Goal: Find specific page/section: Find specific page/section

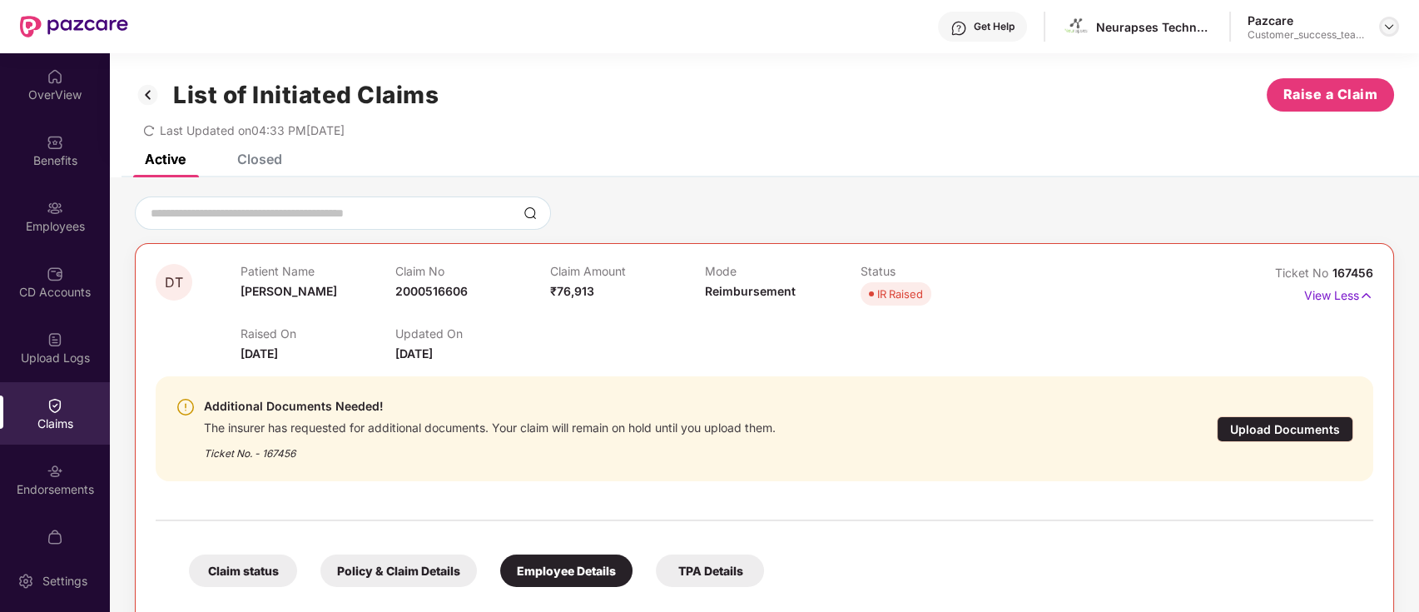
click at [1387, 21] on img at bounding box center [1389, 26] width 13 height 13
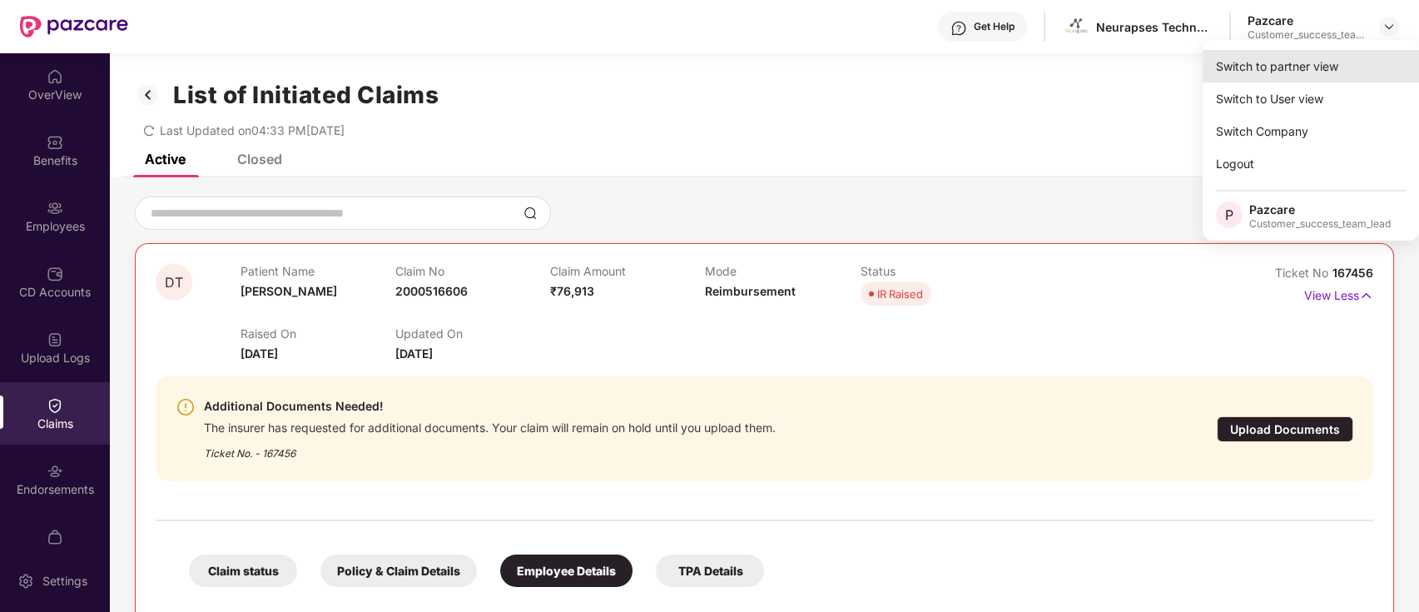
click at [1324, 70] on div "Switch to partner view" at bounding box center [1311, 66] width 216 height 32
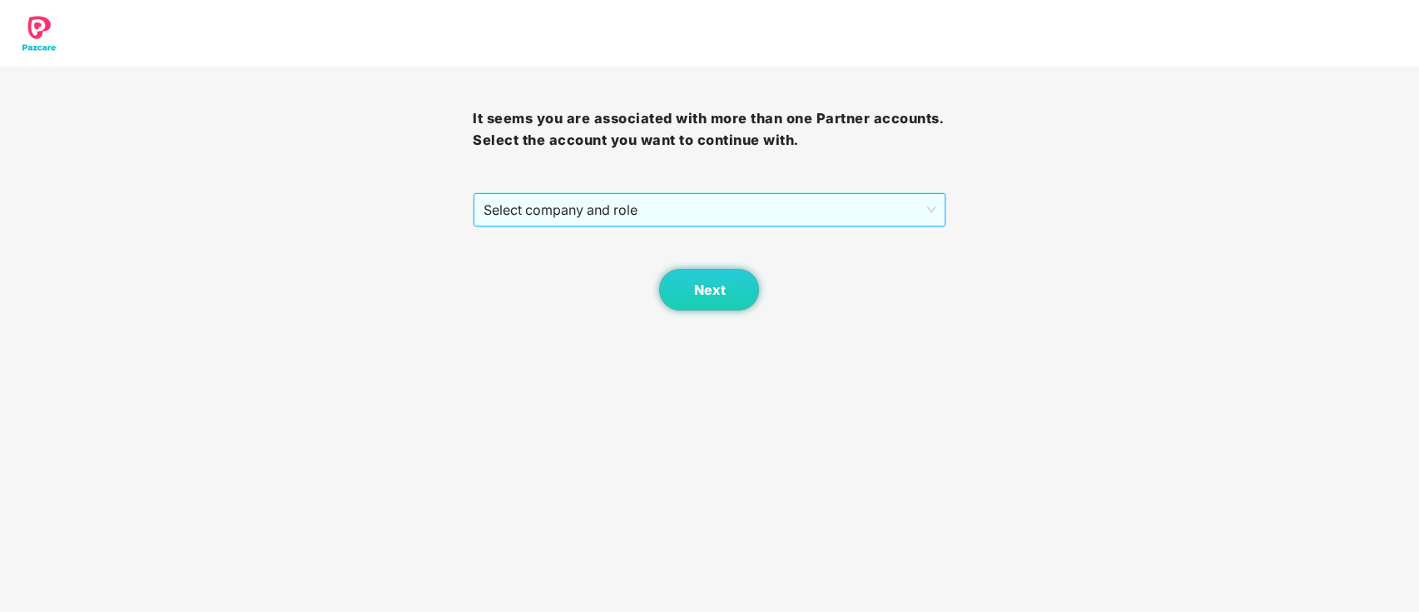
click at [660, 216] on span "Select company and role" at bounding box center [709, 210] width 451 height 32
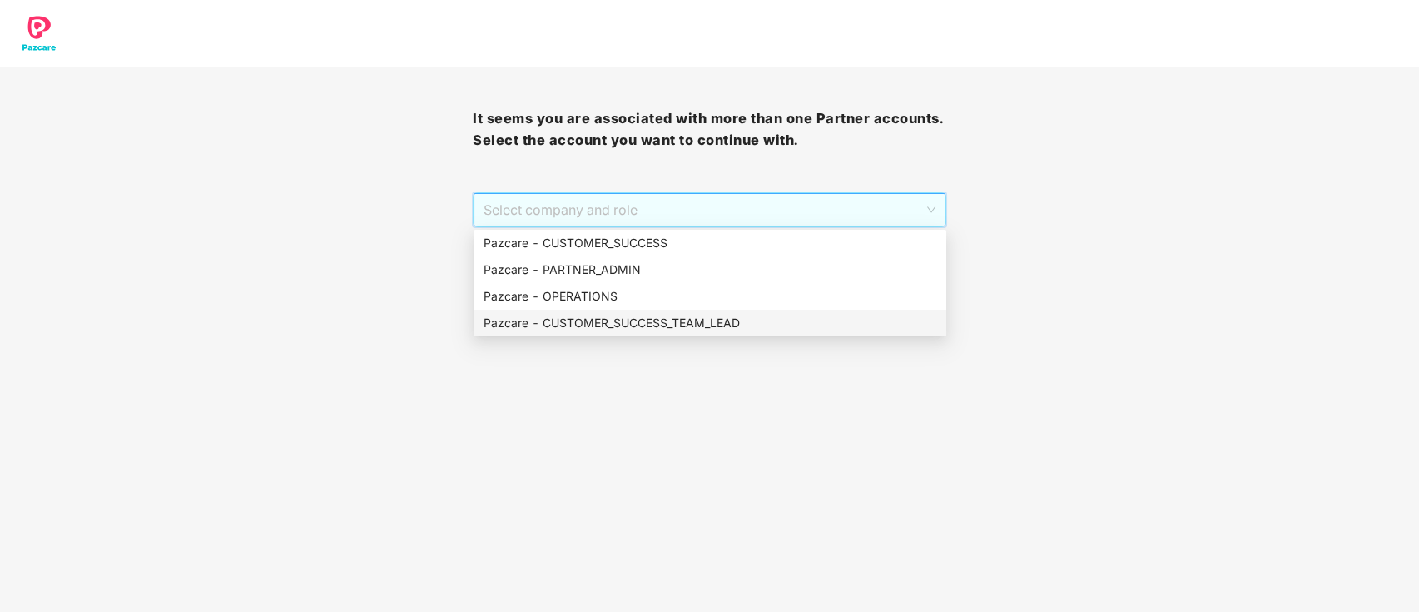
click at [636, 321] on div "Pazcare - CUSTOMER_SUCCESS_TEAM_LEAD" at bounding box center [710, 323] width 453 height 18
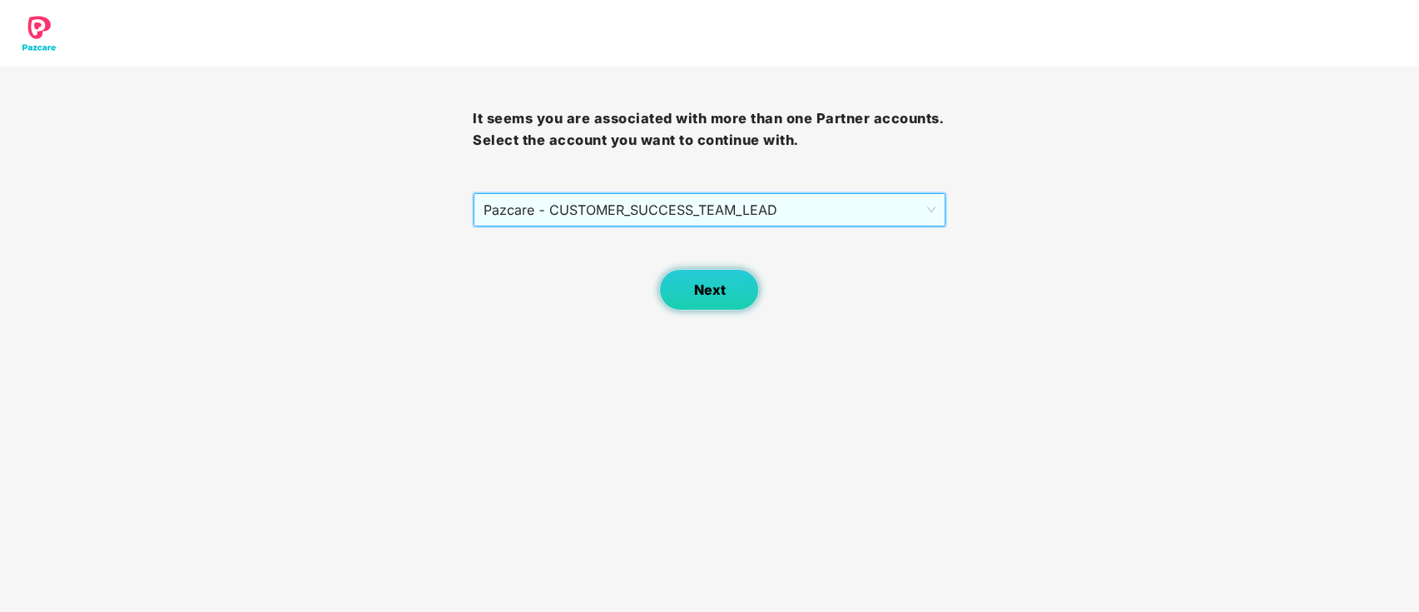
click at [718, 290] on span "Next" at bounding box center [709, 290] width 32 height 16
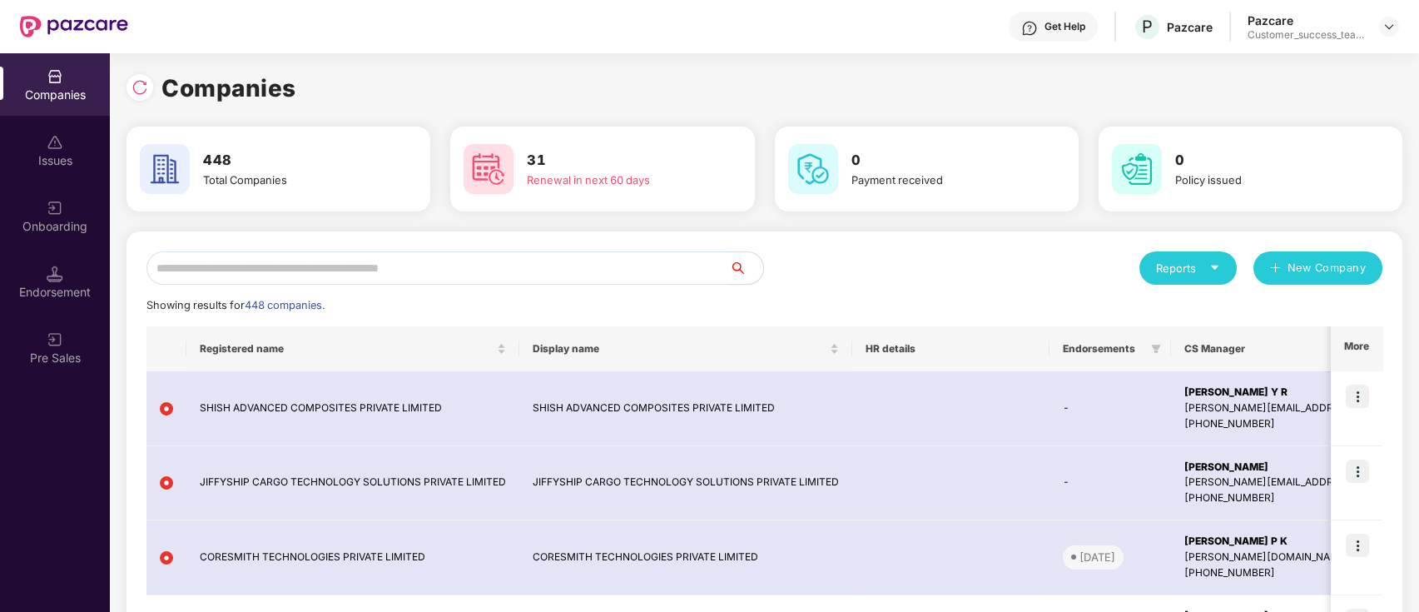
click at [653, 262] on input "text" at bounding box center [439, 267] width 584 height 33
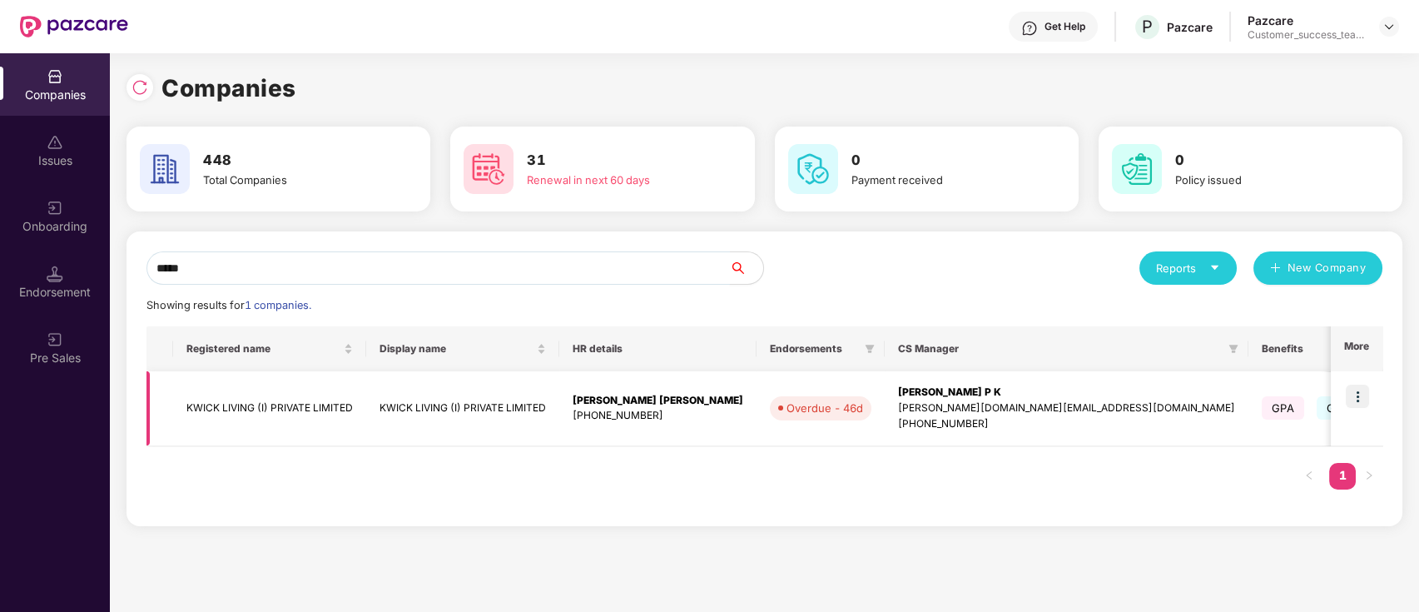
type input "*****"
click at [1364, 390] on img at bounding box center [1357, 396] width 23 height 23
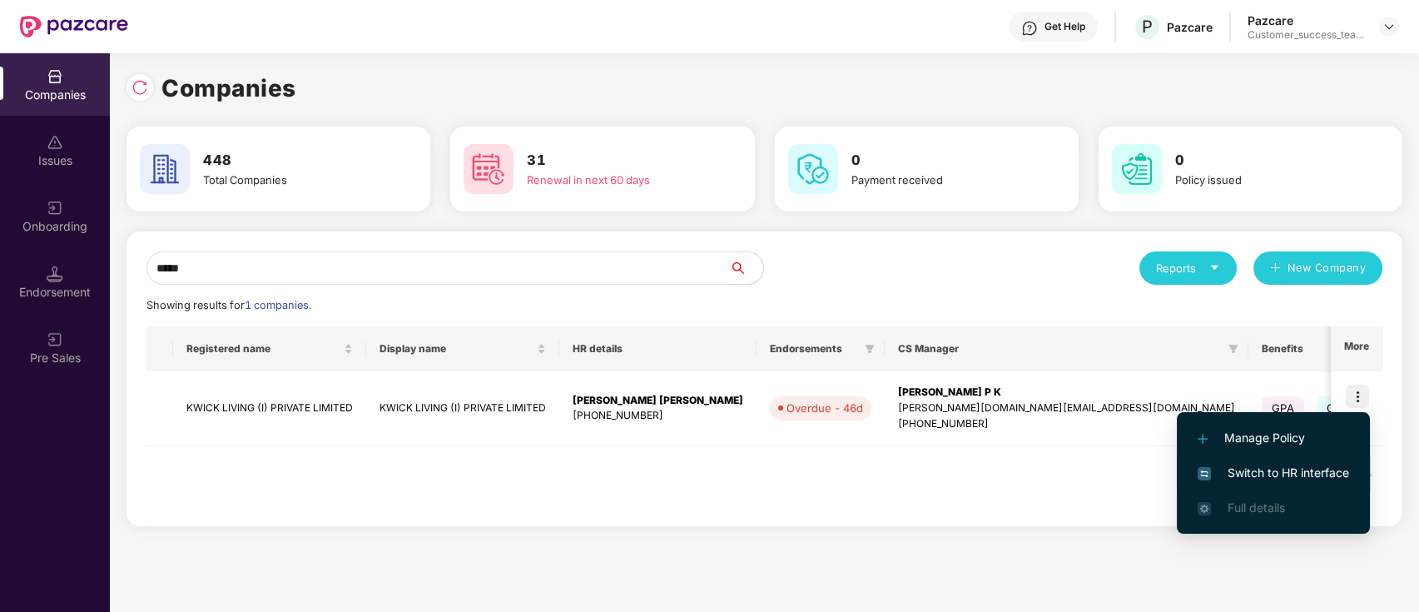
click at [1339, 471] on span "Switch to HR interface" at bounding box center [1273, 473] width 151 height 18
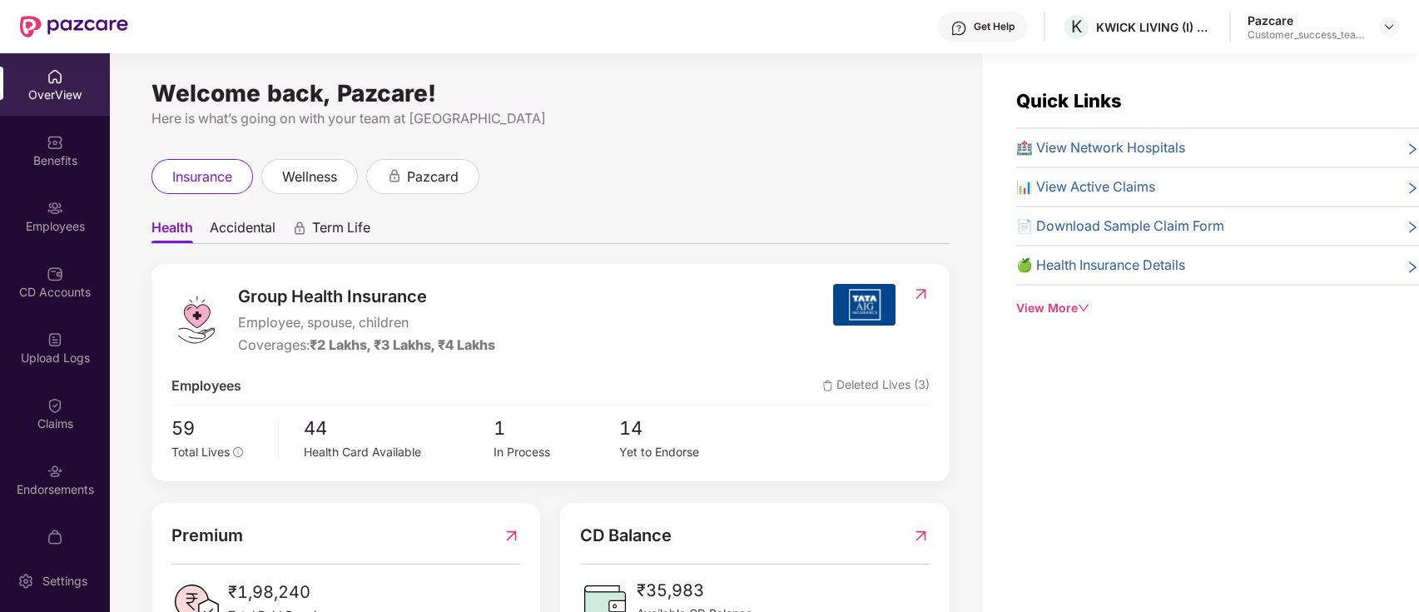
click at [43, 415] on div "Claims" at bounding box center [55, 423] width 110 height 17
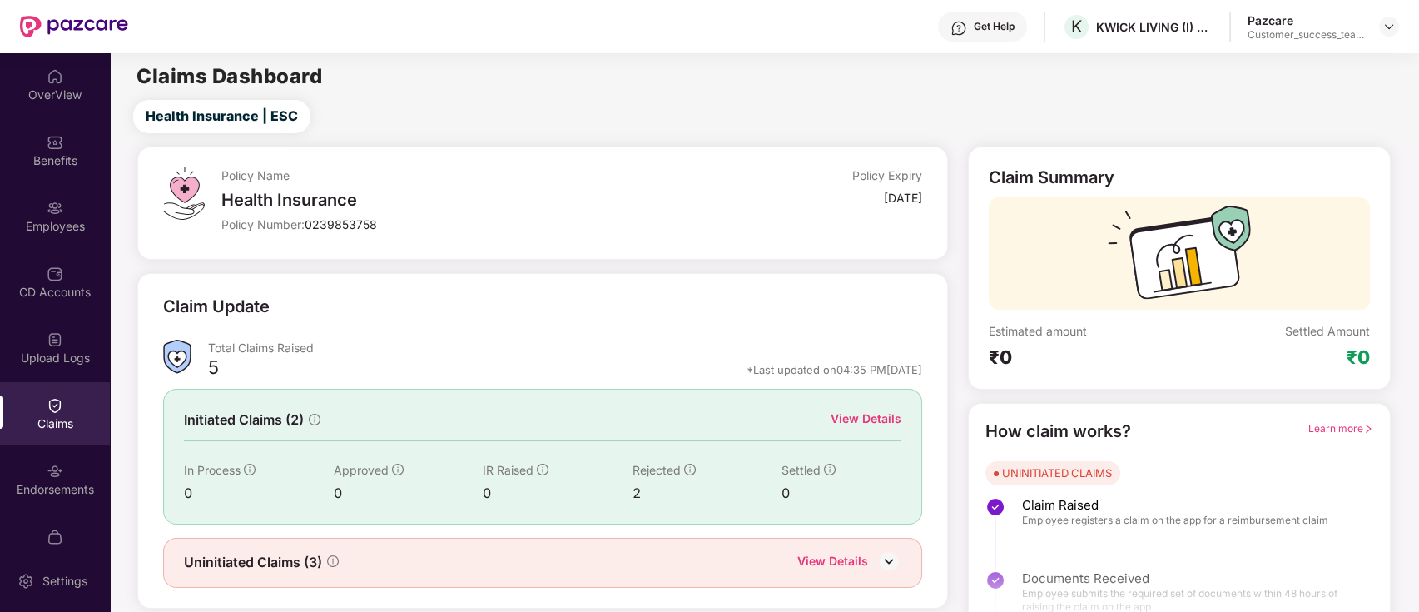
scroll to position [40, 0]
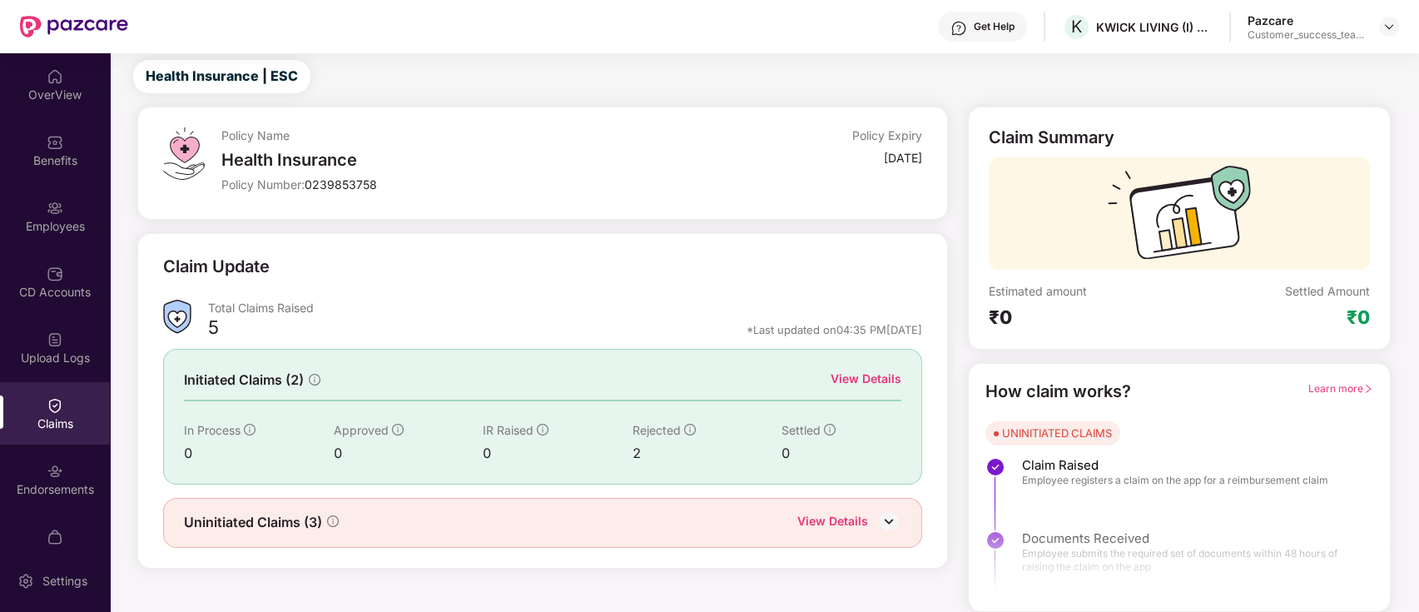
click at [882, 376] on div "View Details" at bounding box center [866, 379] width 71 height 18
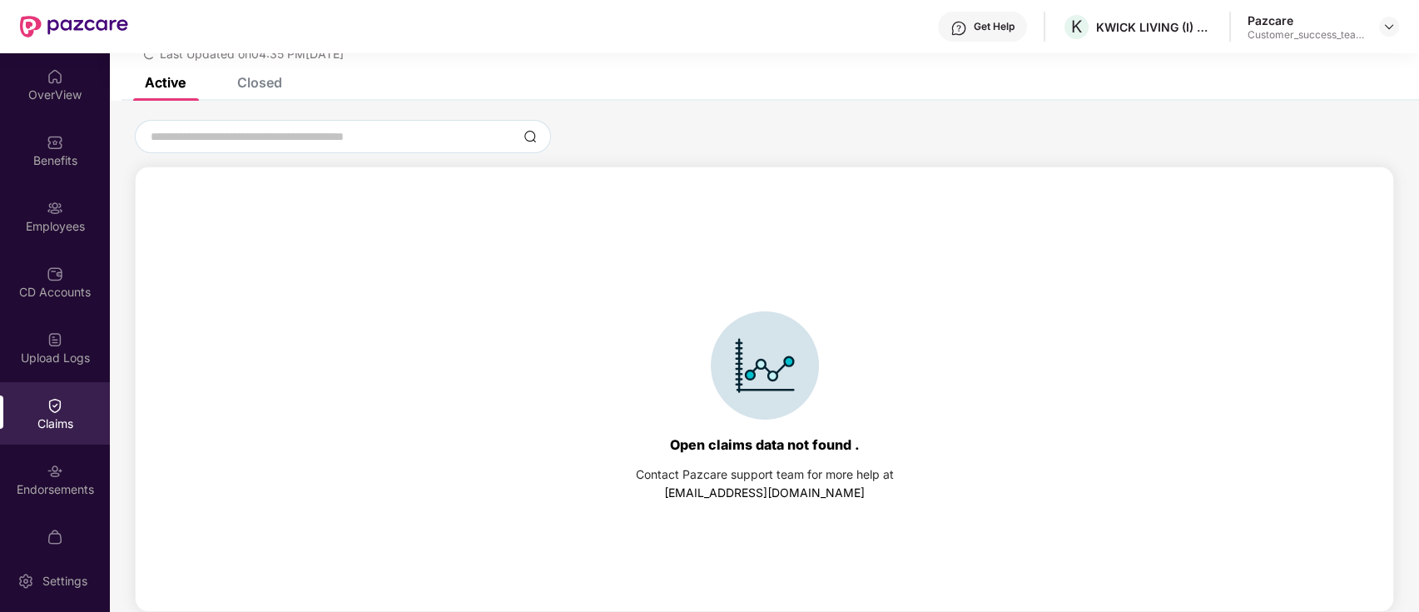
click at [266, 83] on div "Closed" at bounding box center [259, 82] width 45 height 17
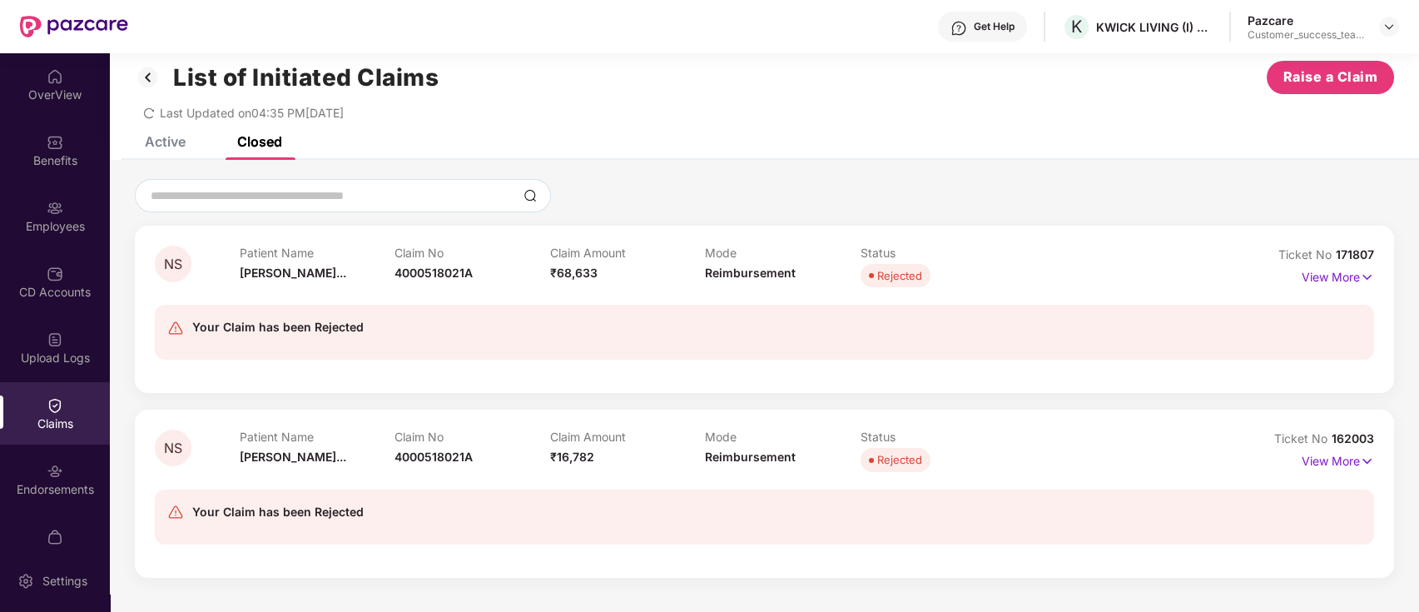
scroll to position [0, 0]
